Goal: Information Seeking & Learning: Find specific page/section

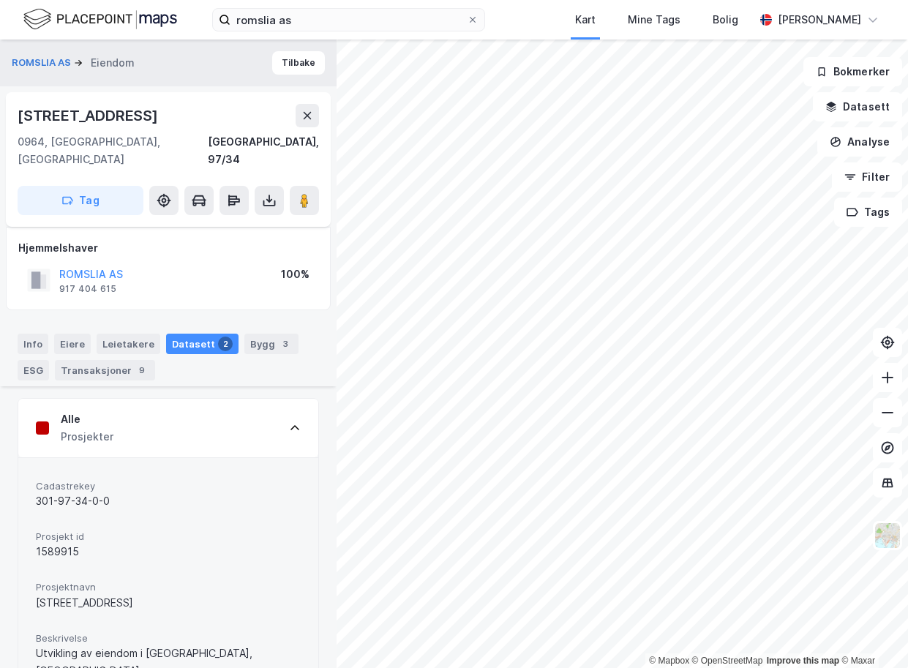
scroll to position [190, 0]
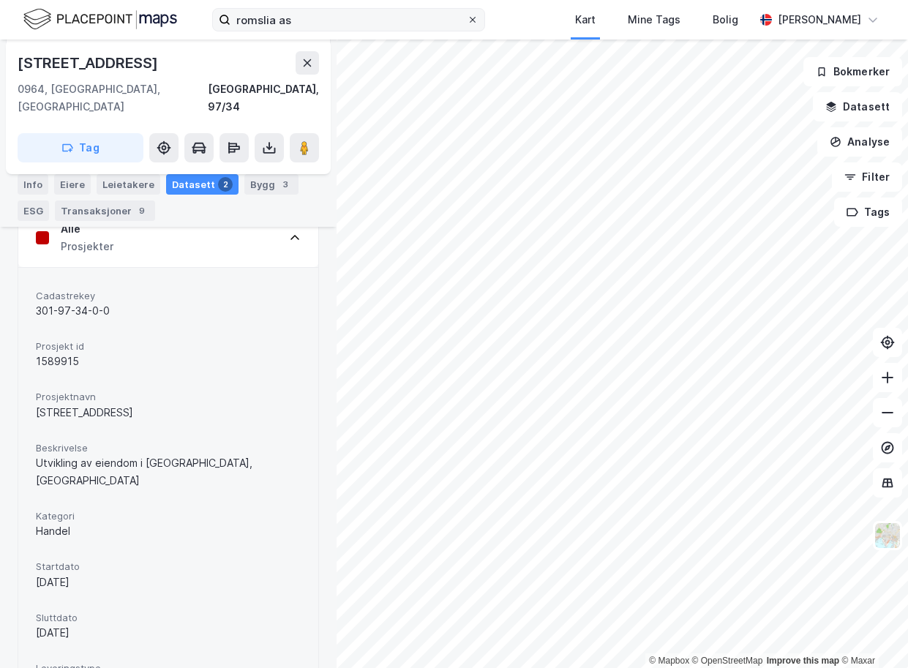
click at [468, 23] on icon at bounding box center [472, 19] width 9 height 9
click at [459, 23] on input "romslia as" at bounding box center [348, 20] width 236 height 22
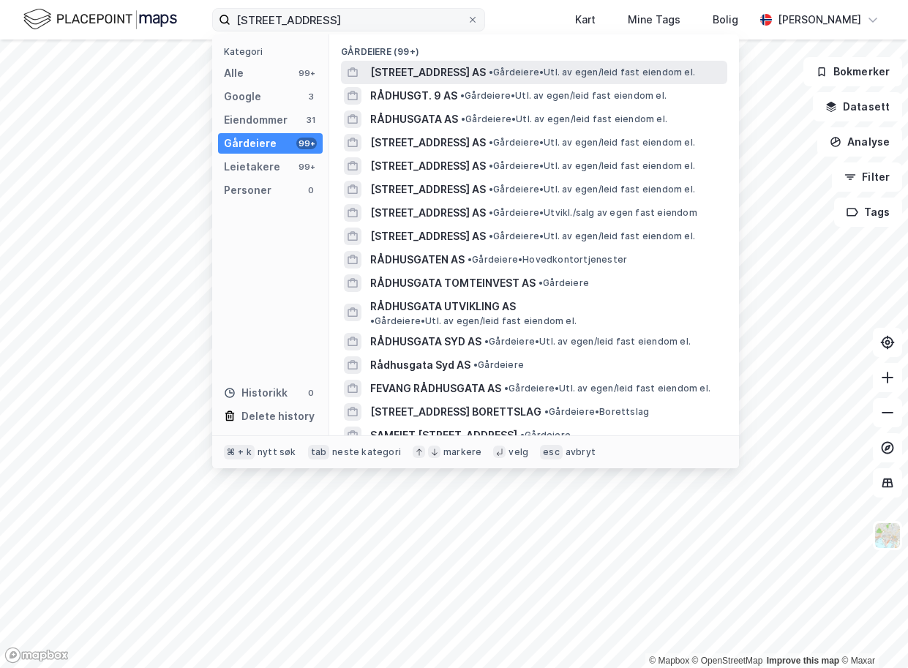
click at [413, 72] on span "[STREET_ADDRESS] AS" at bounding box center [428, 73] width 116 height 18
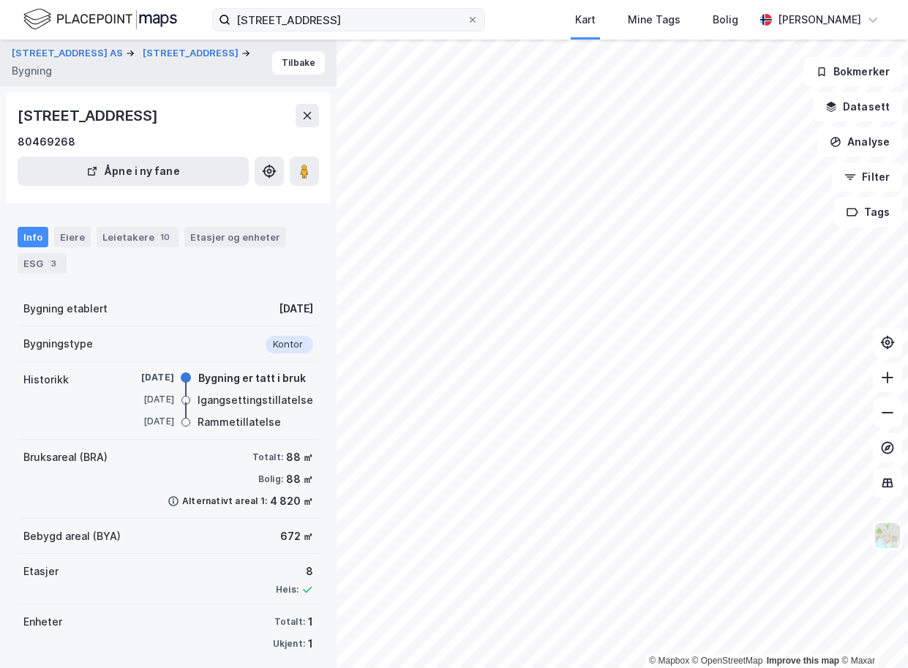
scroll to position [11, 0]
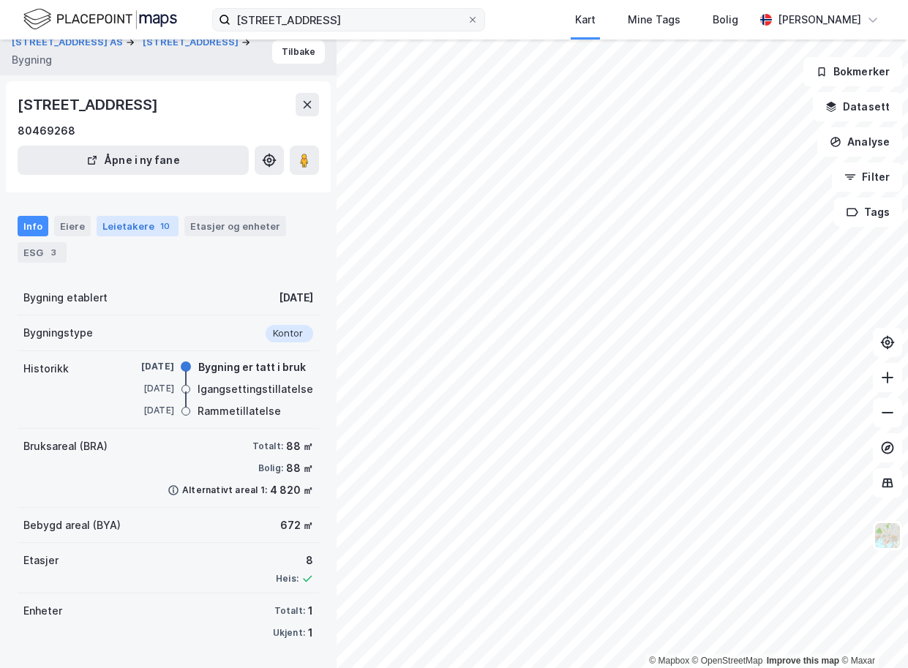
click at [116, 224] on div "Leietakere 10" at bounding box center [138, 226] width 82 height 20
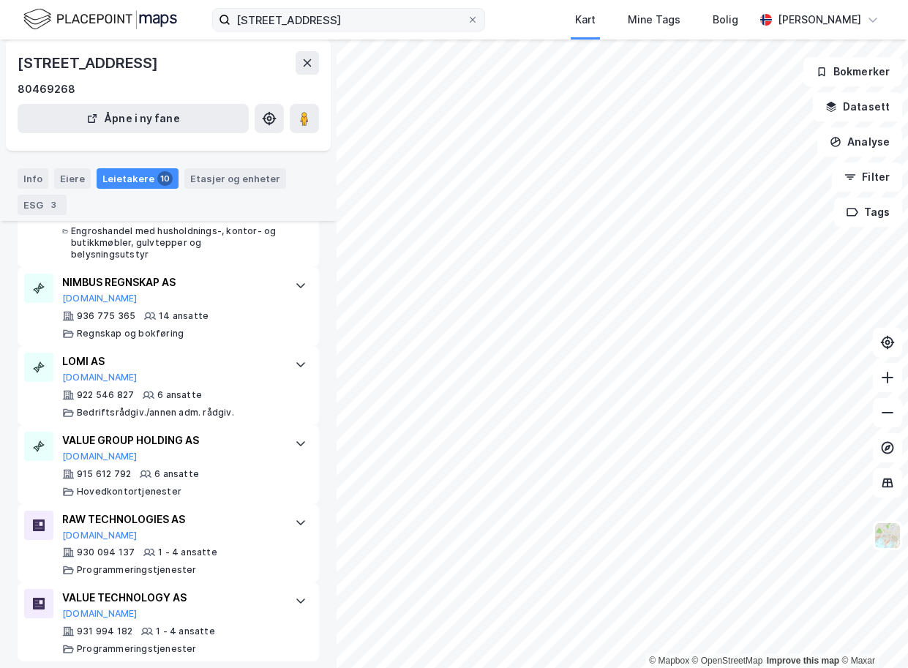
scroll to position [731, 0]
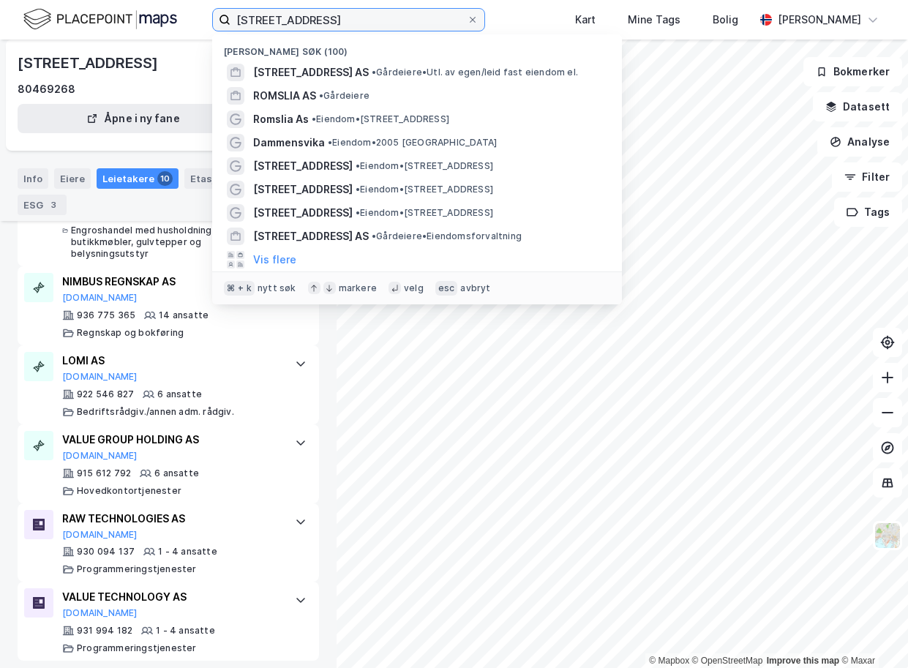
click at [307, 20] on input "[STREET_ADDRESS]" at bounding box center [348, 20] width 236 height 22
type input "v"
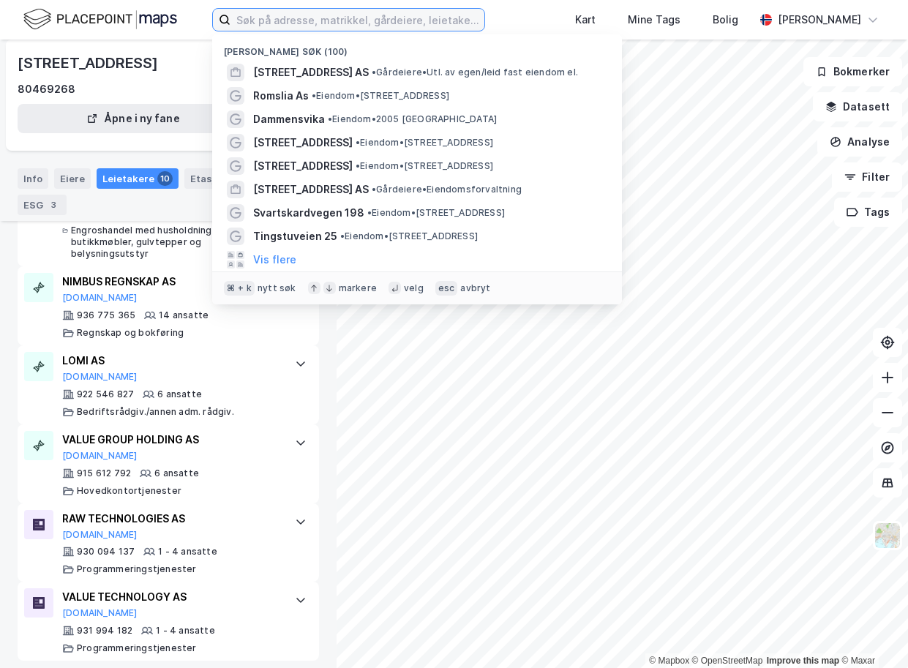
paste input "Sloarosstigen 21"
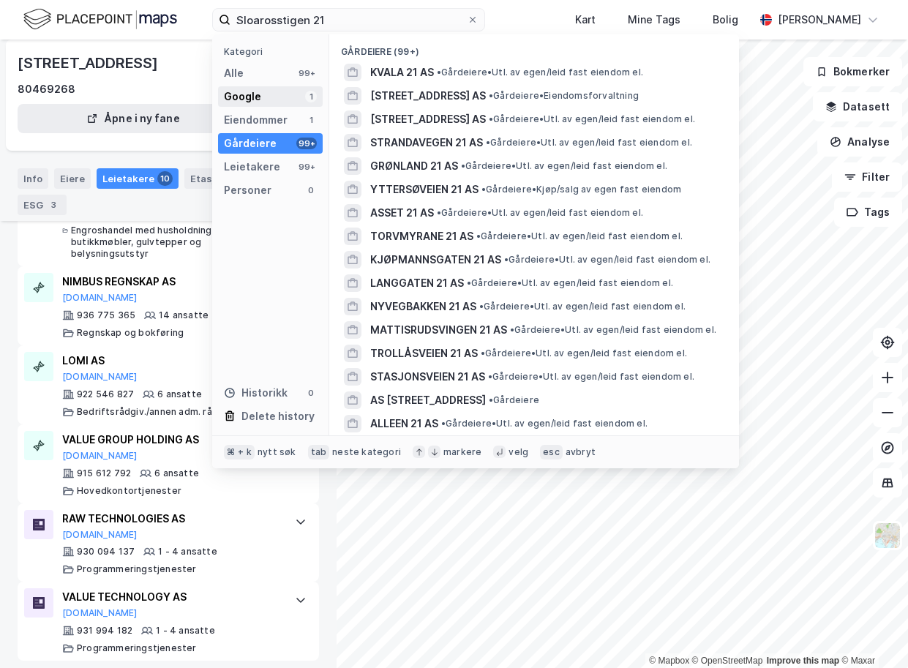
click at [248, 98] on div "Google" at bounding box center [242, 97] width 37 height 18
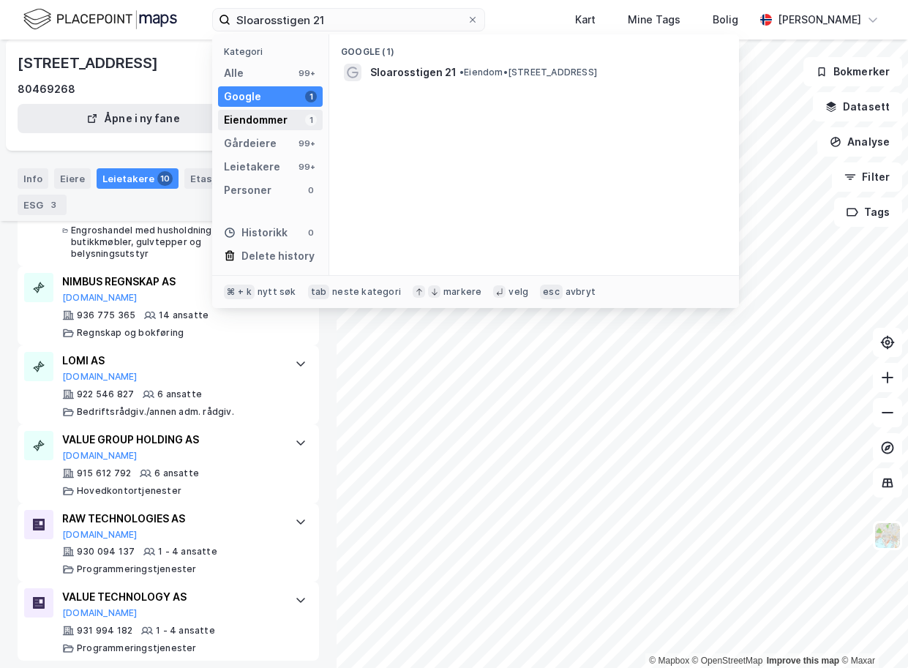
click at [253, 117] on div "Eiendommer" at bounding box center [256, 120] width 64 height 18
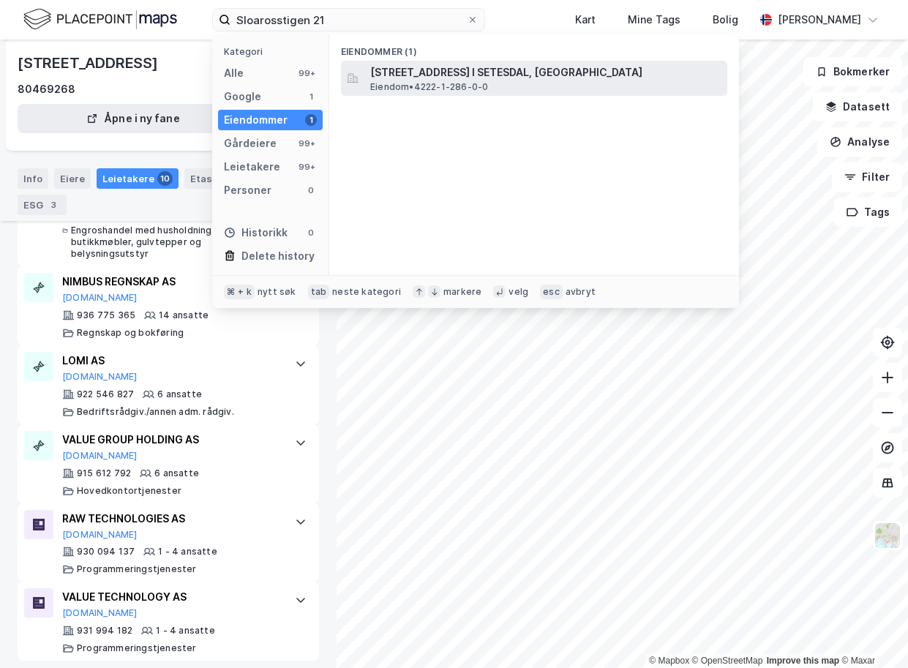
click at [412, 75] on span "[STREET_ADDRESS] I SETESDAL, [GEOGRAPHIC_DATA]" at bounding box center [545, 73] width 351 height 18
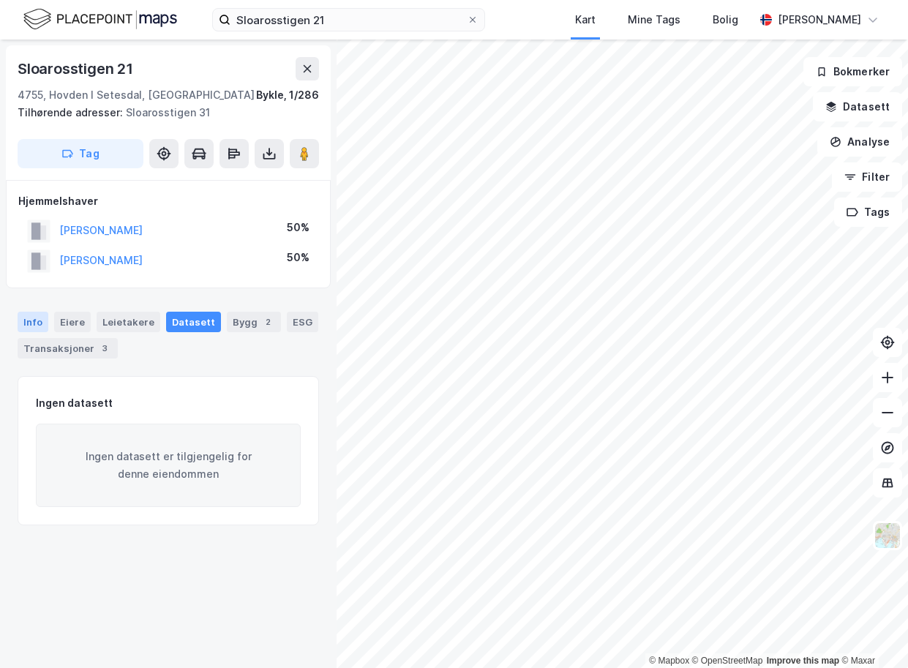
click at [39, 324] on div "Info" at bounding box center [33, 322] width 31 height 20
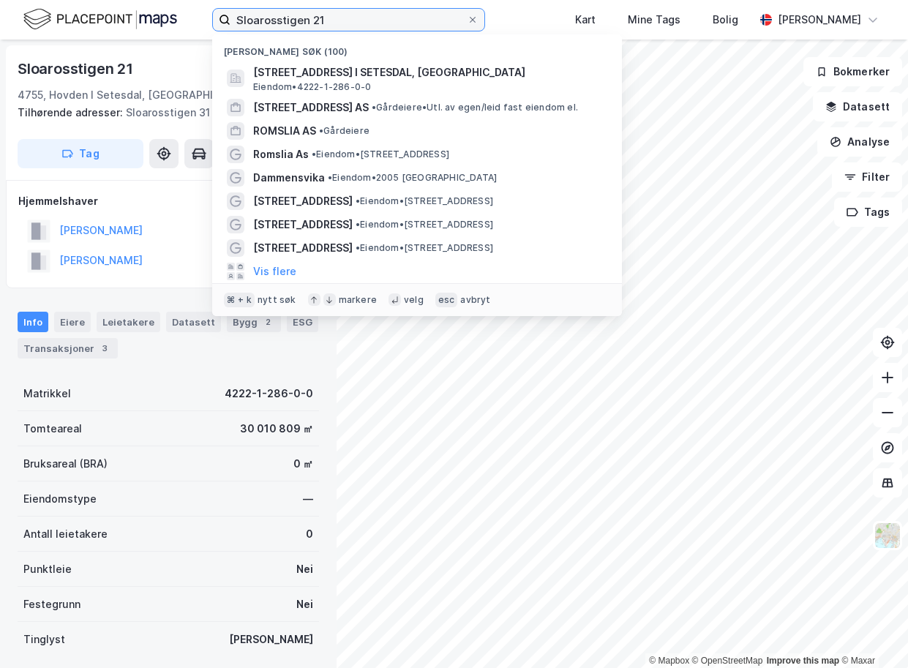
click at [316, 19] on input "Sloarosstigen 21" at bounding box center [348, 20] width 236 height 22
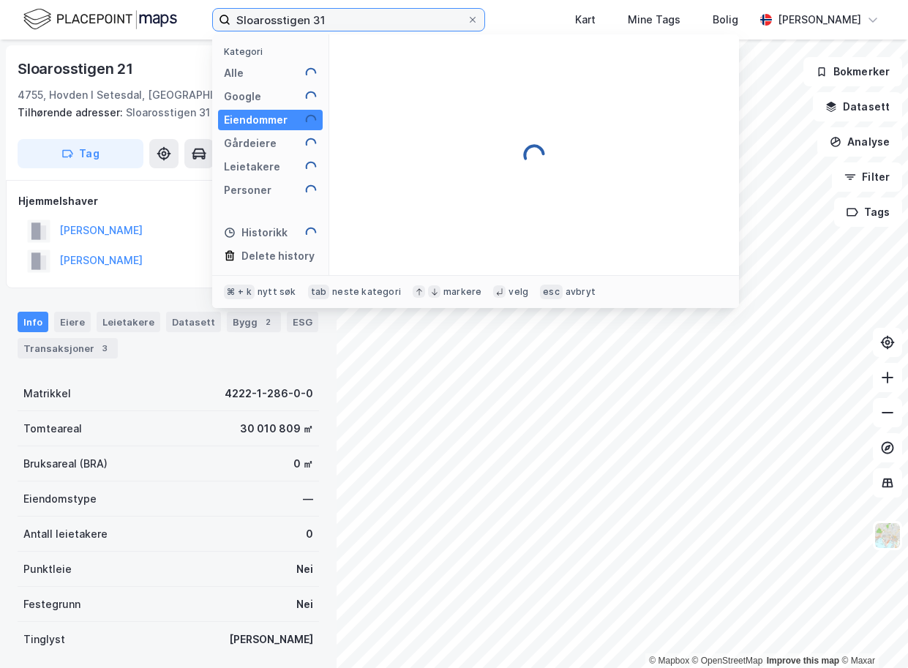
type input "Sloarosstigen 31"
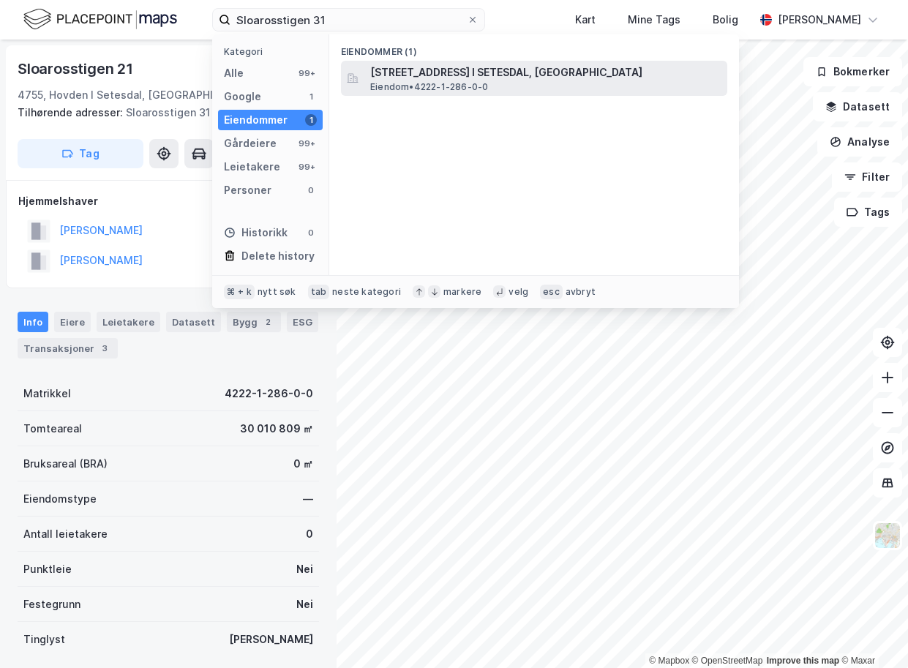
click at [473, 78] on span "[STREET_ADDRESS] I SETESDAL, [GEOGRAPHIC_DATA]" at bounding box center [545, 73] width 351 height 18
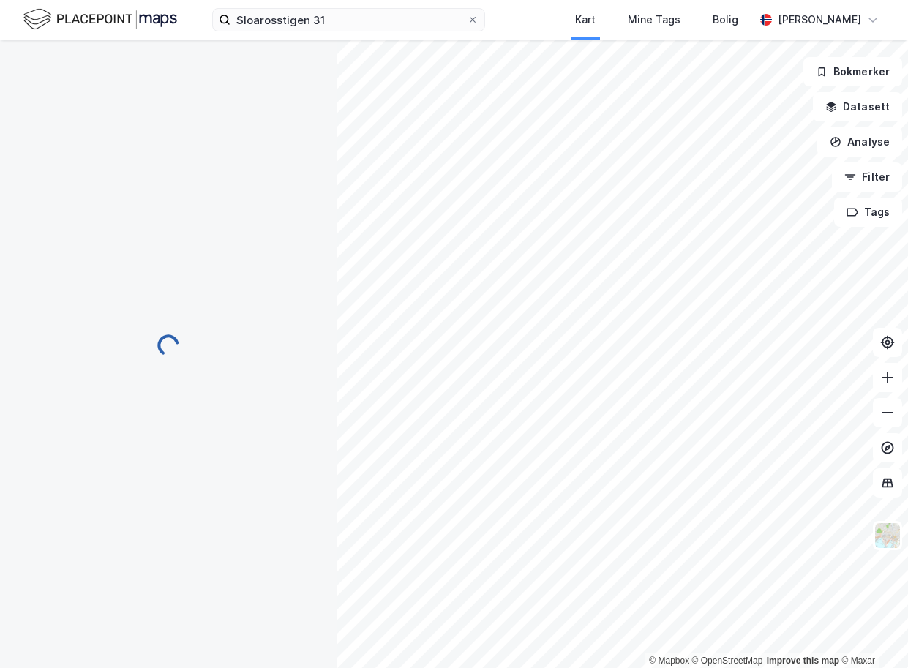
scroll to position [236, 0]
